Goal: Transaction & Acquisition: Book appointment/travel/reservation

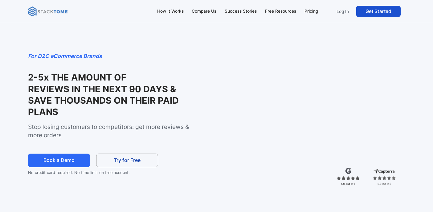
click at [365, 10] on link "Get Started" at bounding box center [378, 11] width 44 height 11
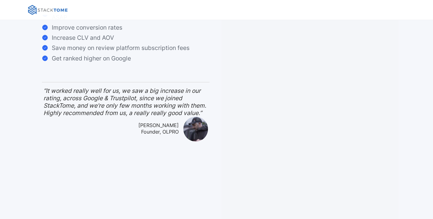
scroll to position [68, 0]
